Goal: Transaction & Acquisition: Purchase product/service

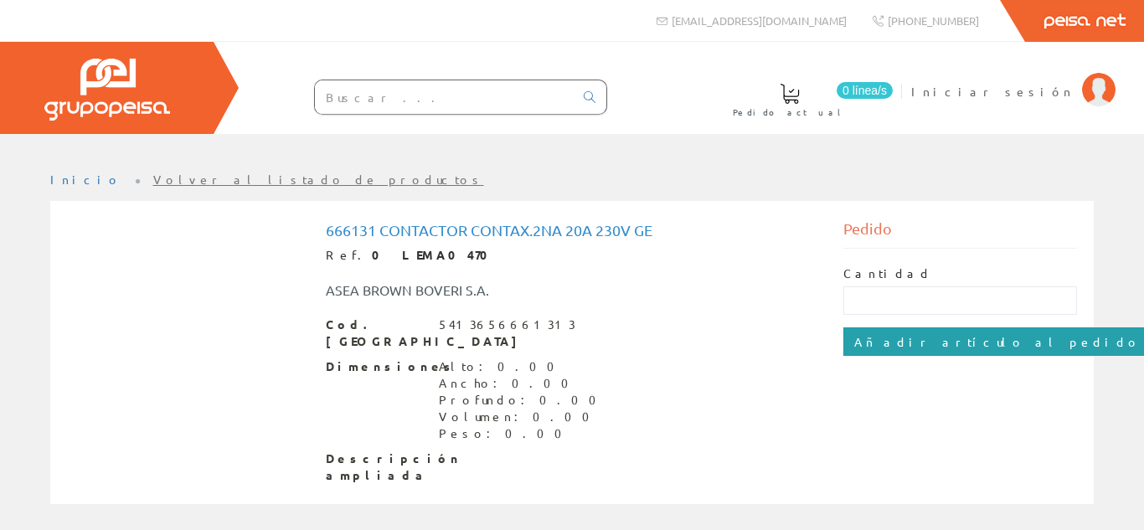
click at [911, 335] on input "Añadir artículo al pedido" at bounding box center [997, 341] width 308 height 28
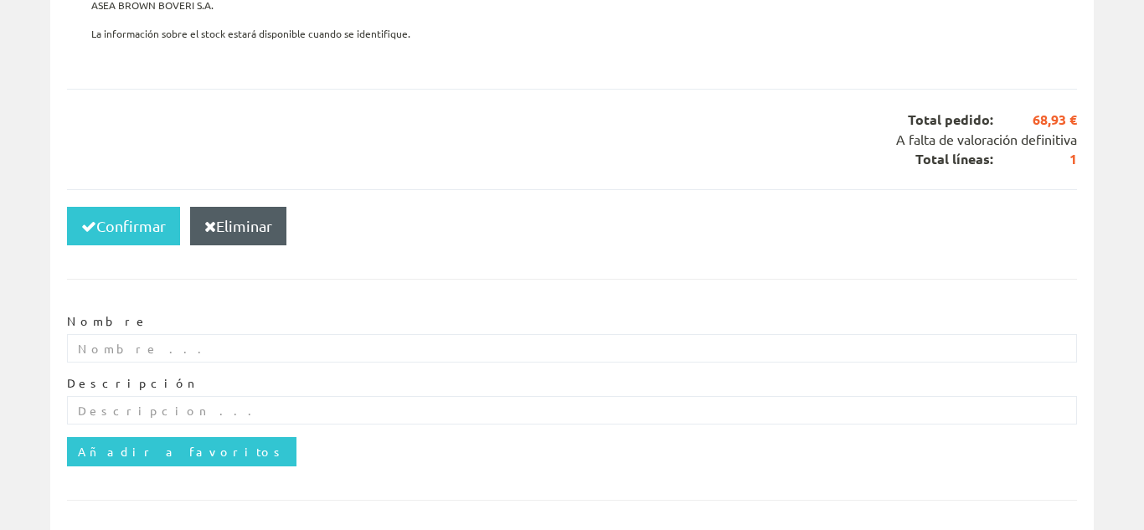
scroll to position [425, 0]
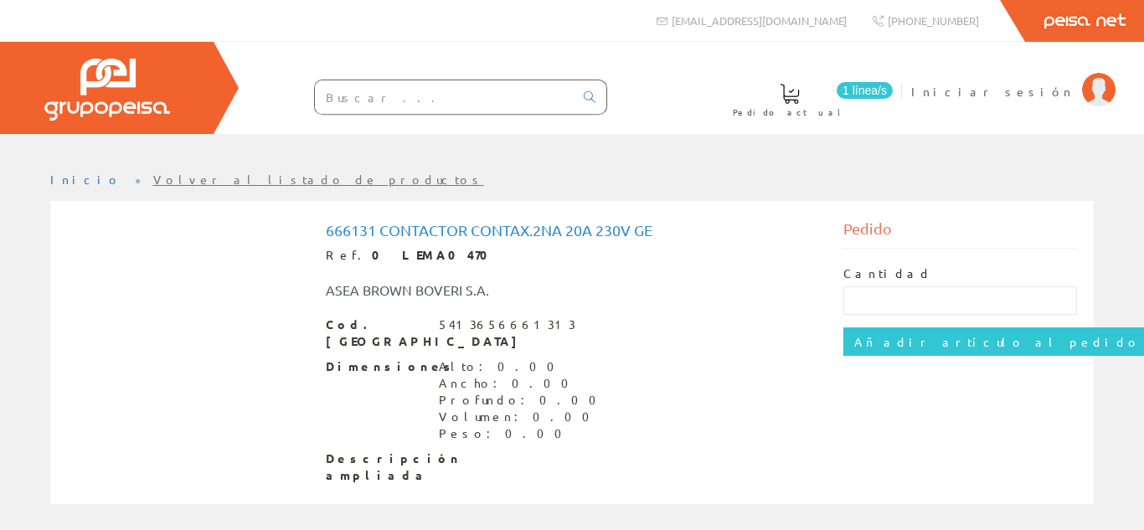
click at [893, 91] on span "1 línea/s" at bounding box center [865, 90] width 56 height 17
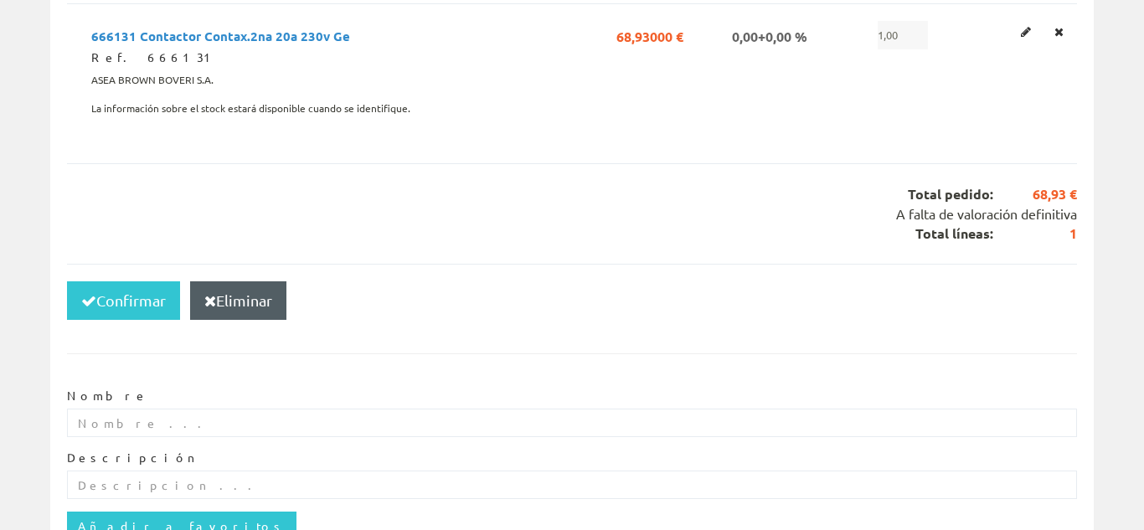
scroll to position [425, 0]
